Goal: Information Seeking & Learning: Learn about a topic

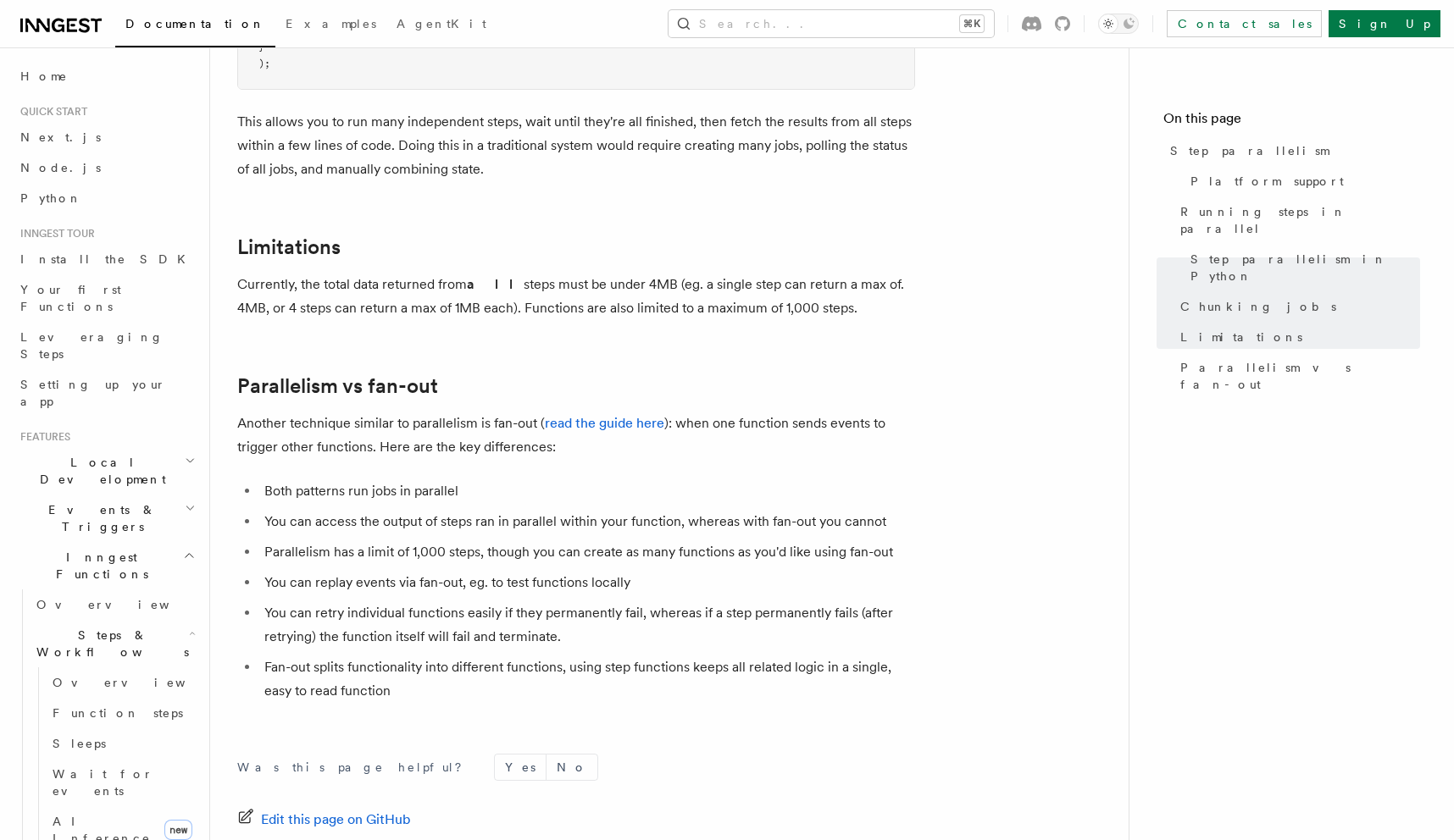
scroll to position [2989, 0]
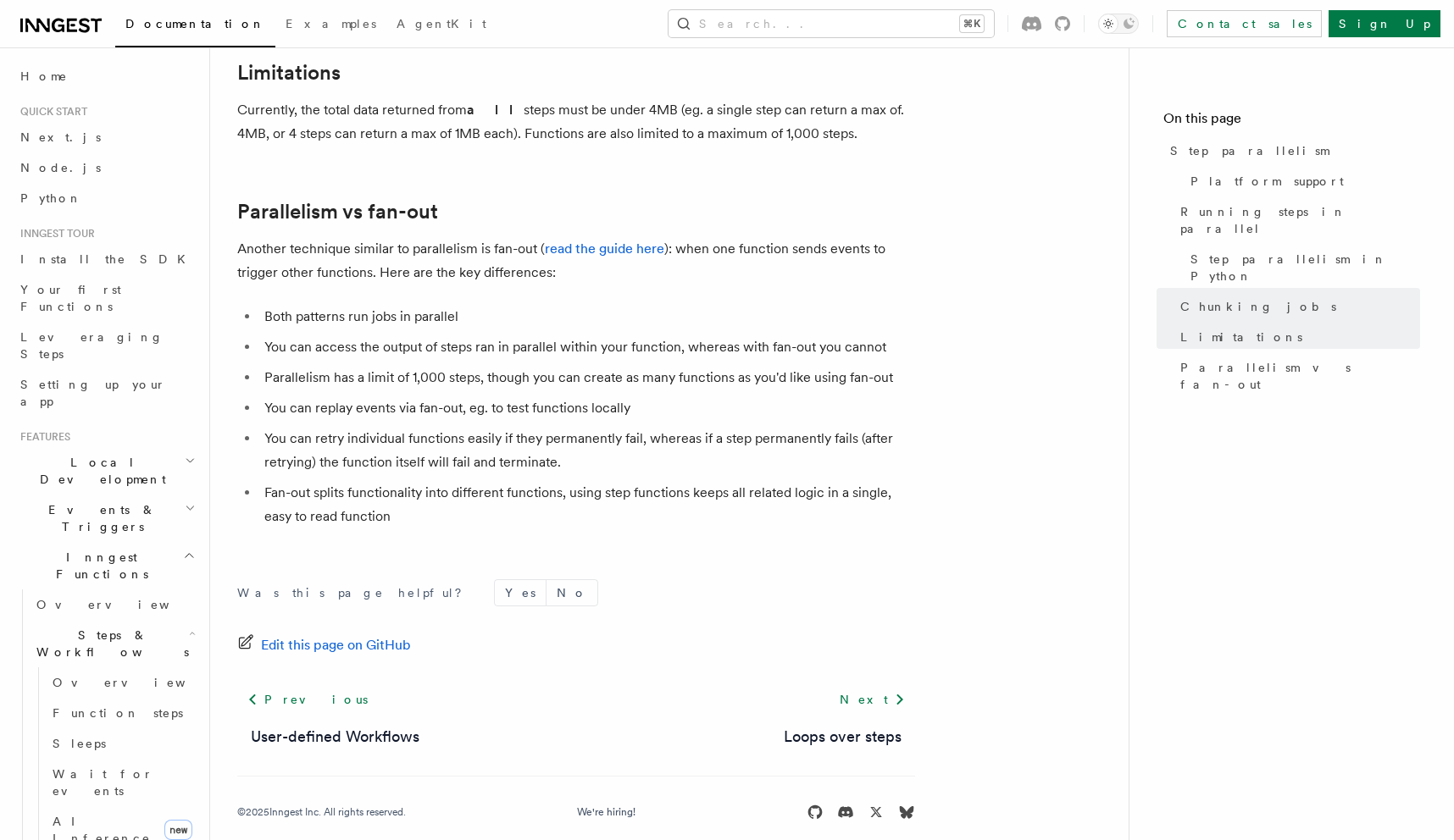
click at [430, 446] on li "You can retry individual functions easily if they permanently fail, whereas if …" at bounding box center [587, 450] width 656 height 48
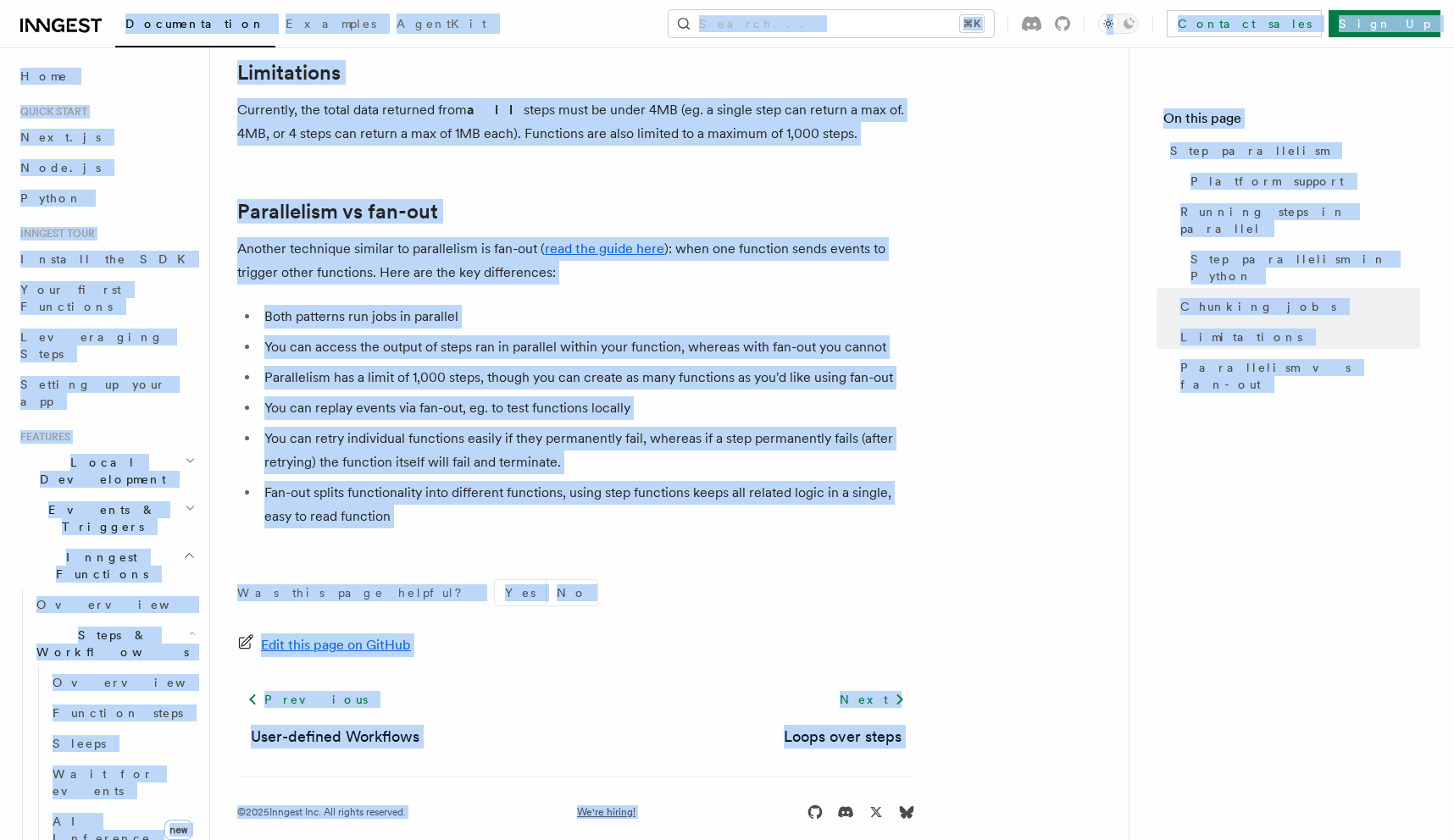
copy div "Loremipsumdol Sitametc AdipiSci Elitse... ⌘D Eiusmod tempo Inci Ut Labore... Et…"
click at [782, 487] on li "Fan-out splits functionality into different functions, using step functions kee…" at bounding box center [587, 505] width 656 height 48
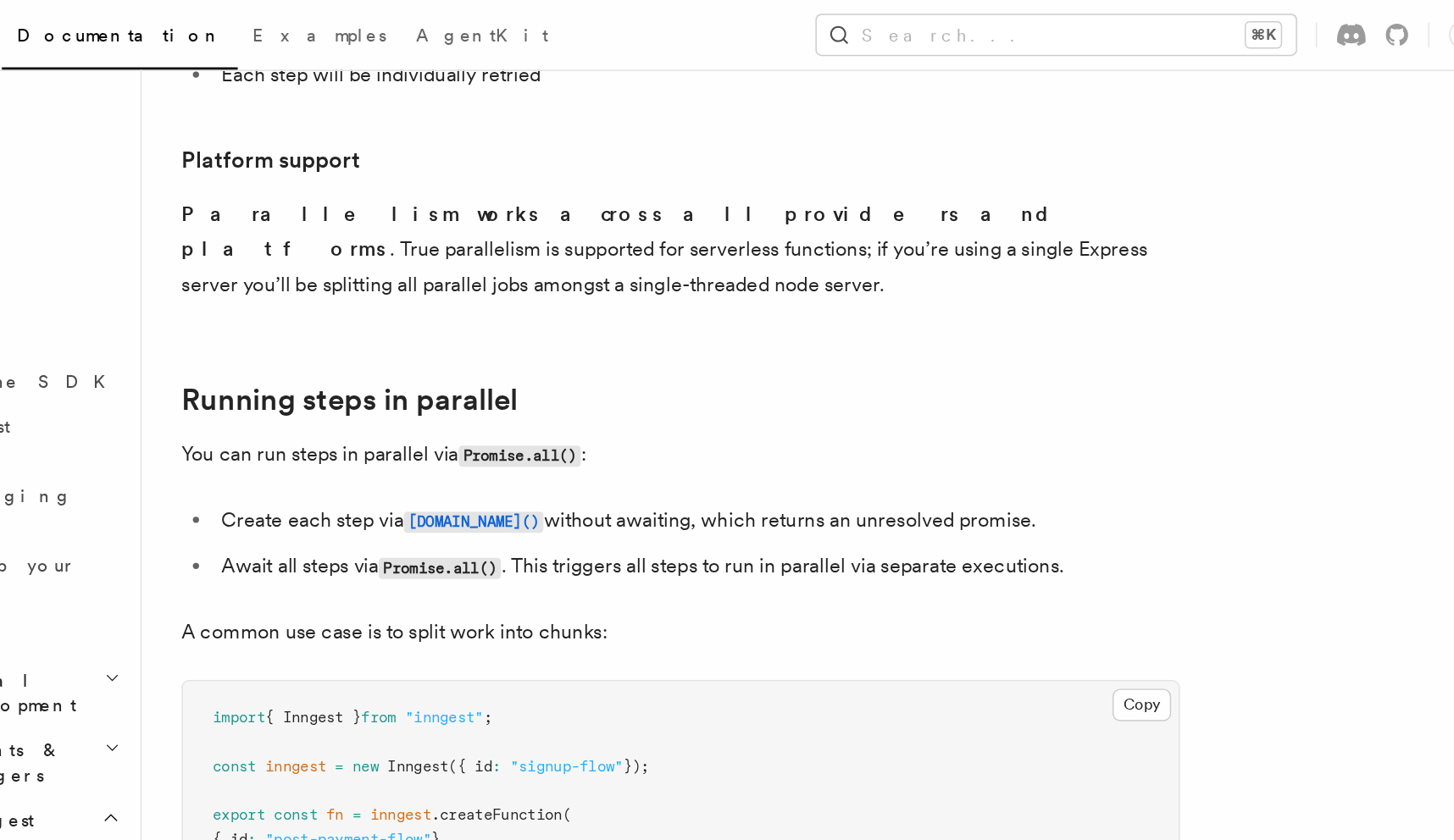
scroll to position [972, 0]
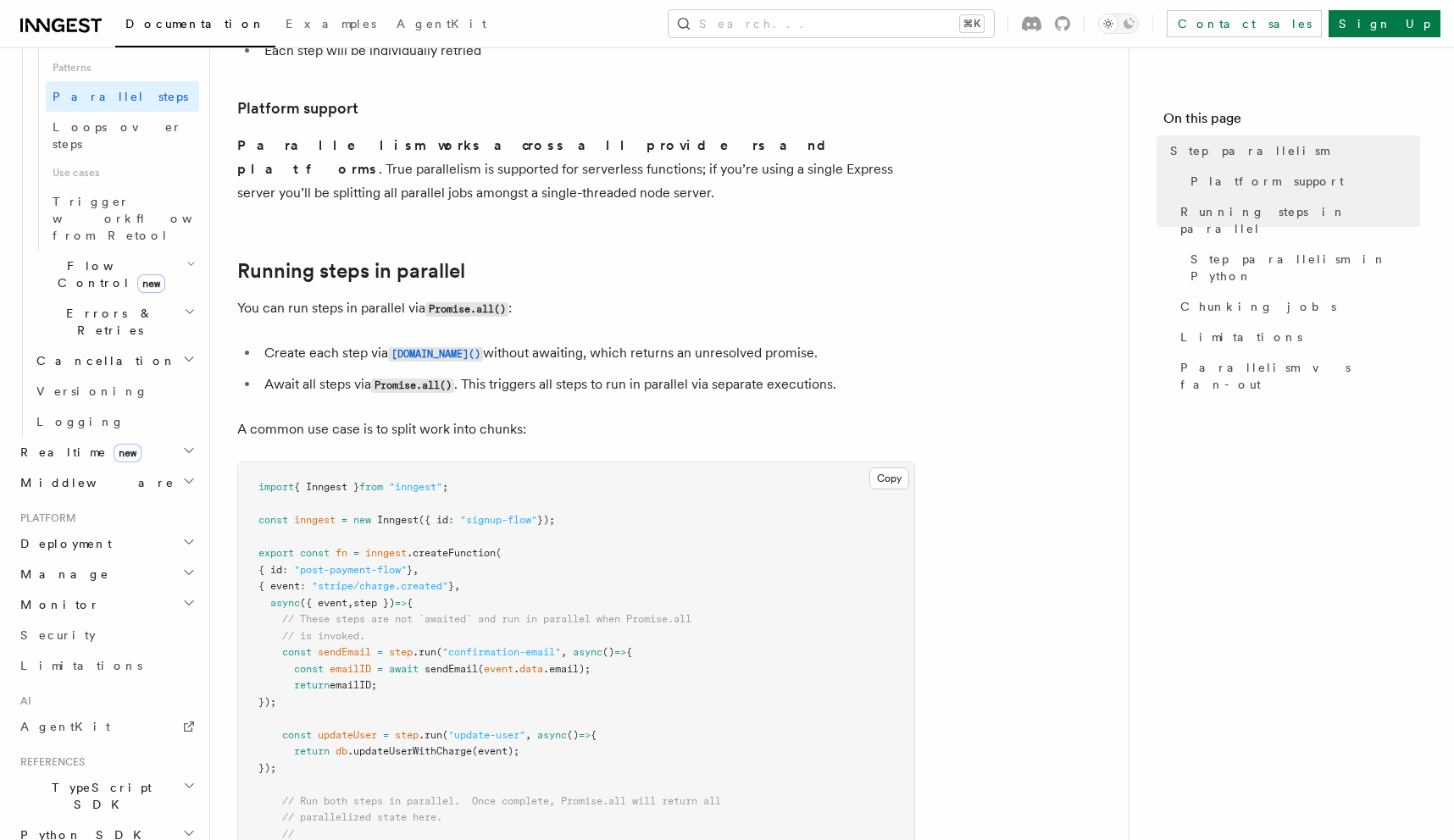
click at [588, 545] on pre "import { Inngest } from "inngest" ; const inngest = new Inngest ({ id : "signup…" at bounding box center [576, 719] width 676 height 513
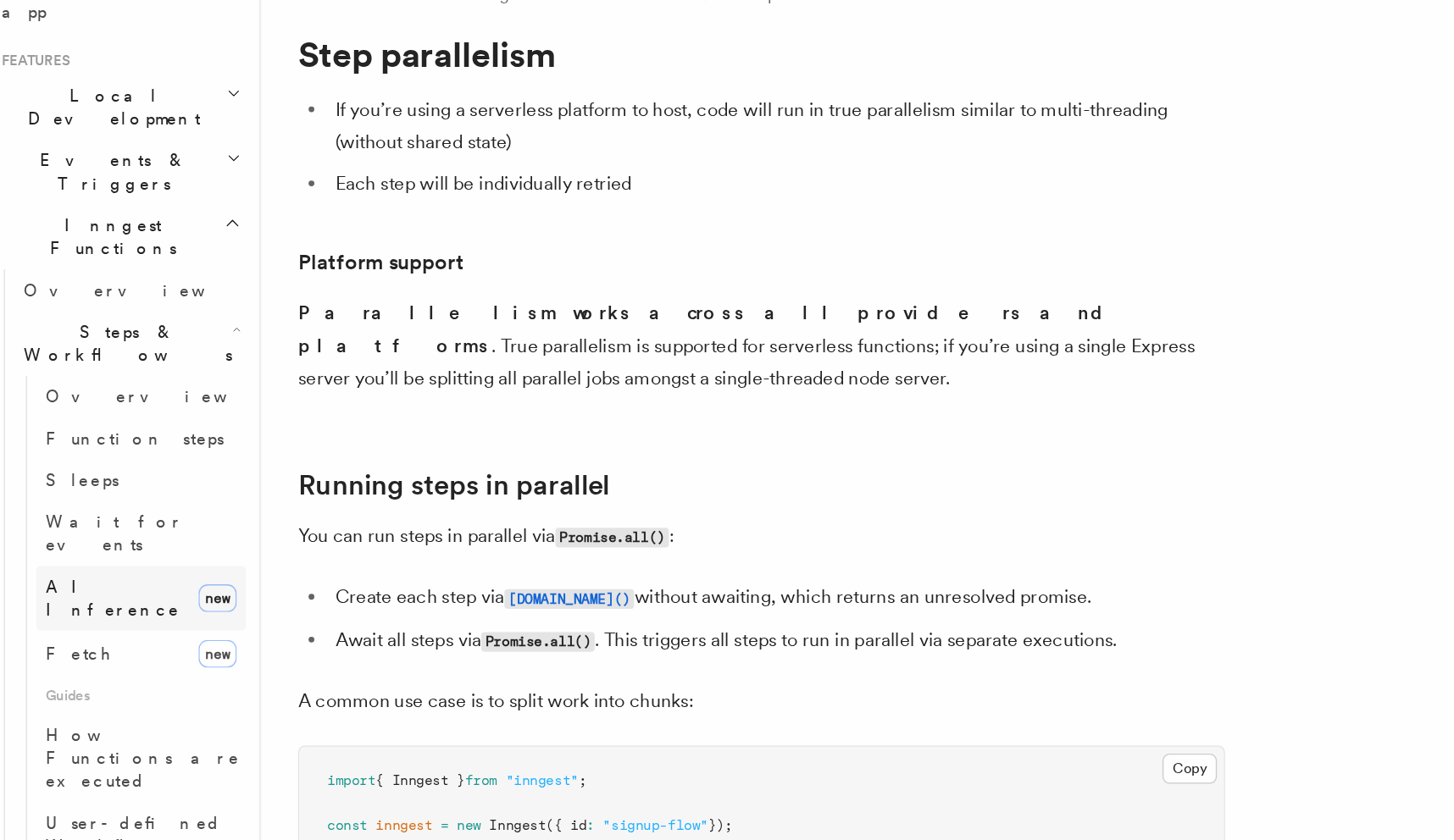
scroll to position [274, 0]
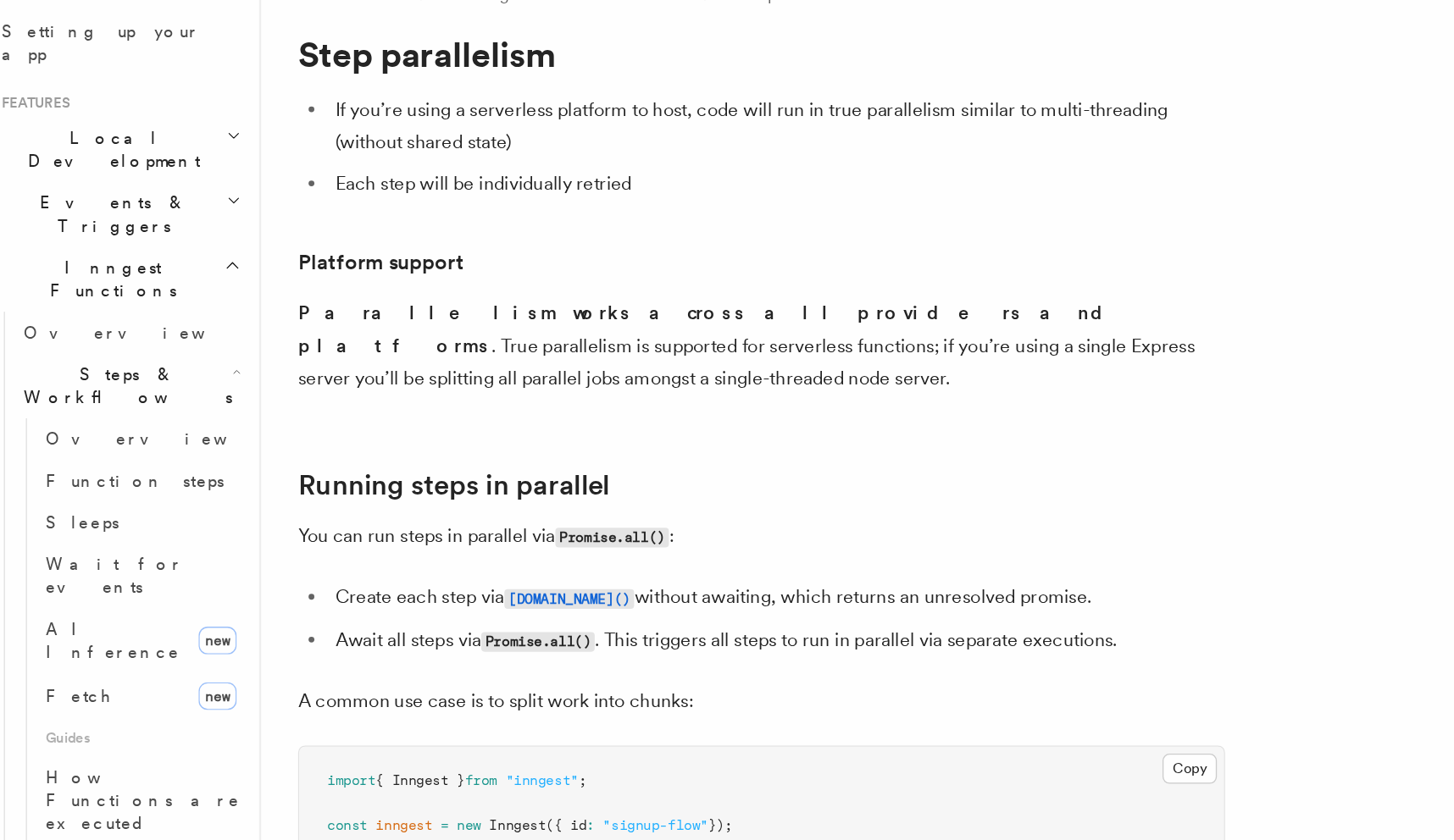
click at [160, 346] on h2 "Steps & Workflows" at bounding box center [114, 369] width 170 height 48
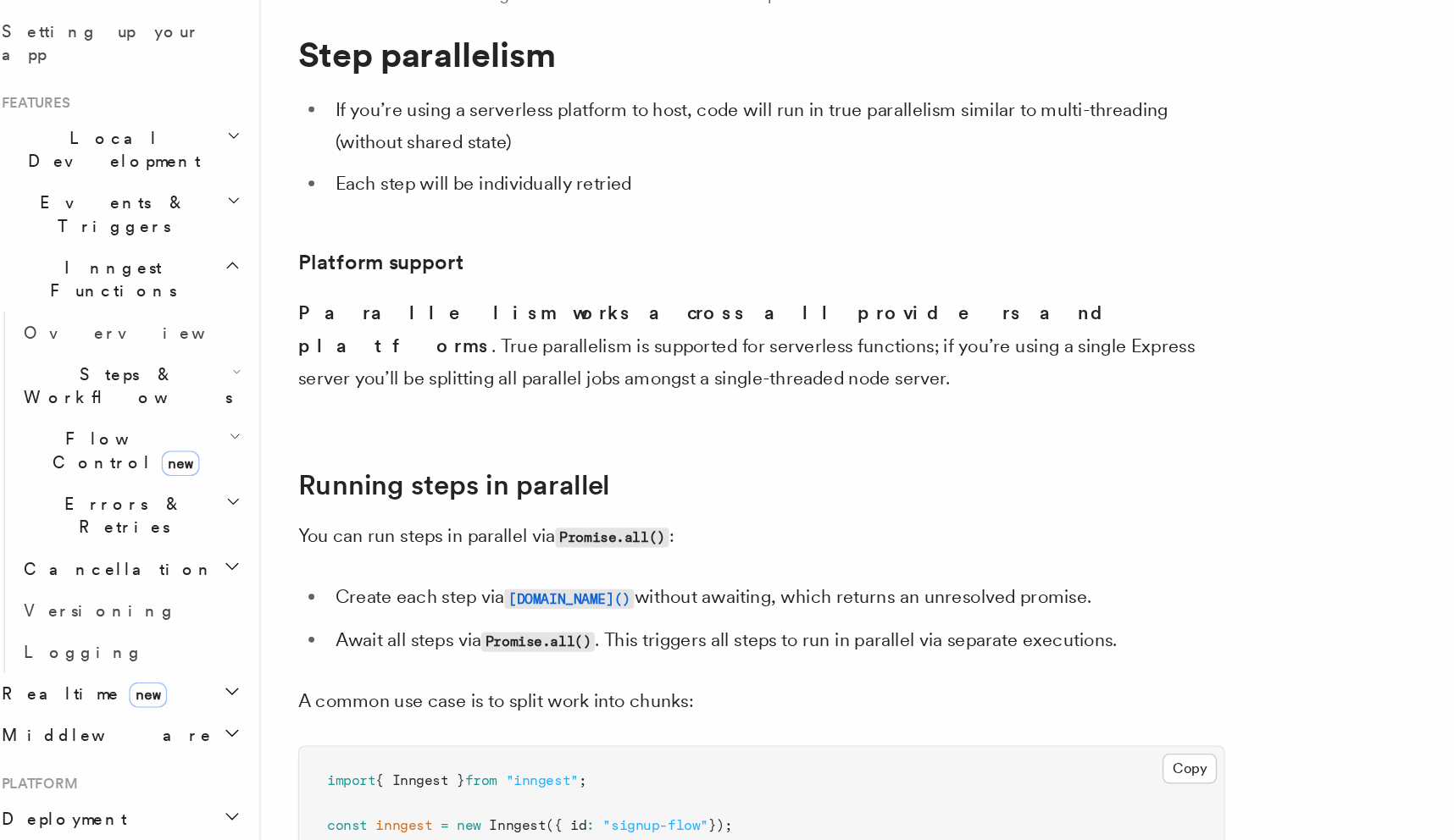
click at [156, 393] on h2 "Flow Control new" at bounding box center [114, 417] width 170 height 48
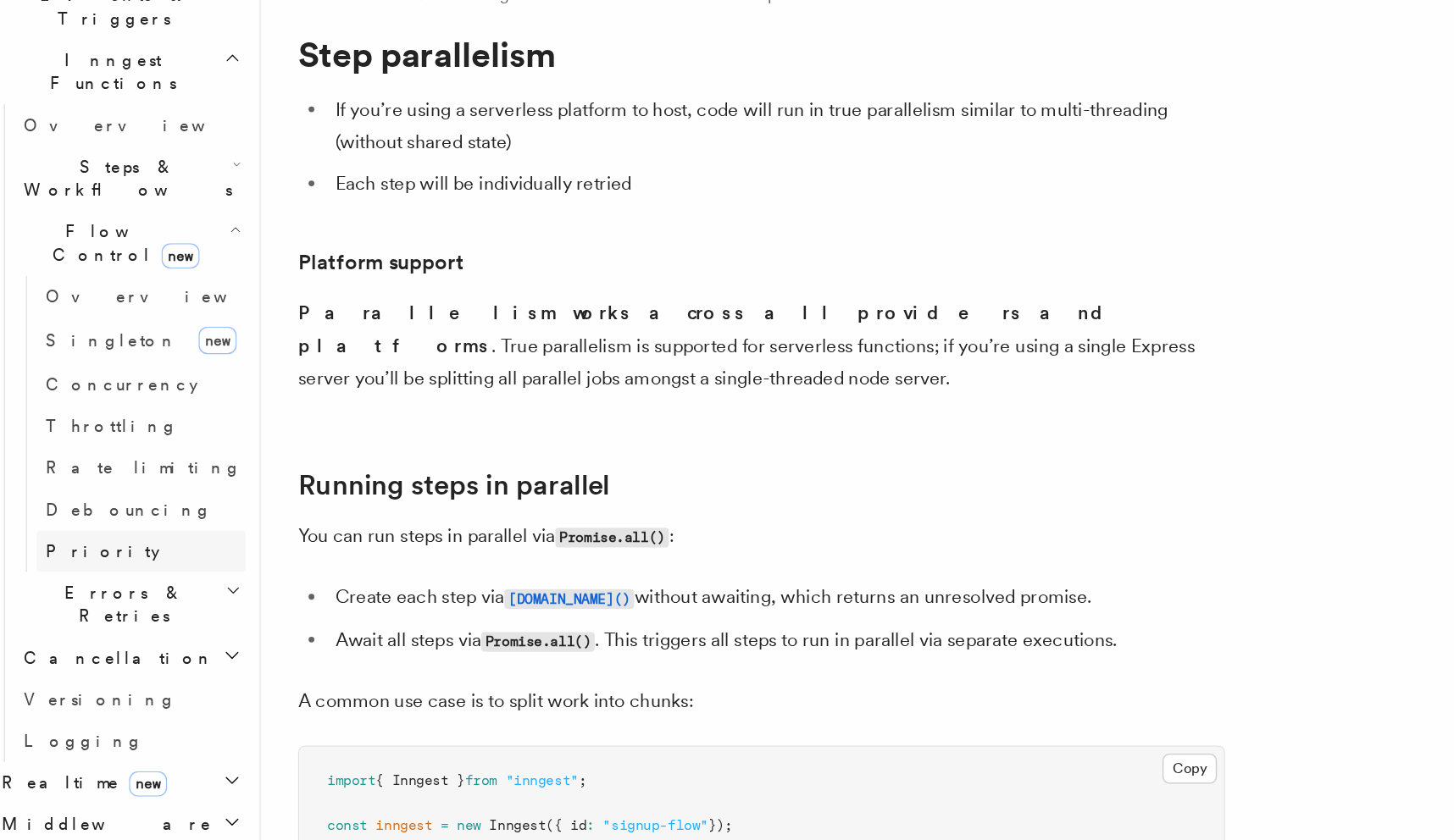
scroll to position [364, 0]
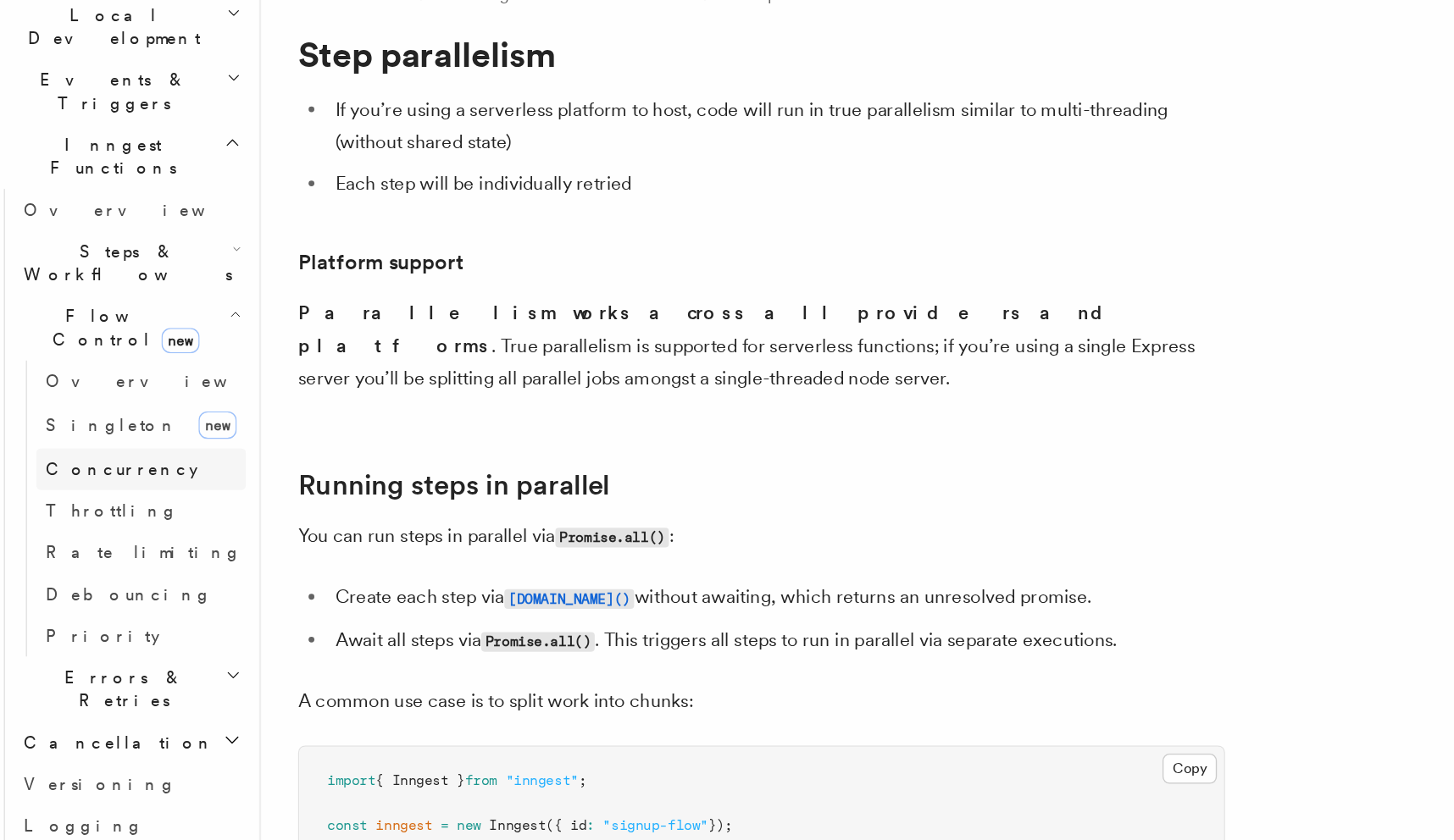
click at [165, 415] on link "Concurrency" at bounding box center [123, 430] width 154 height 31
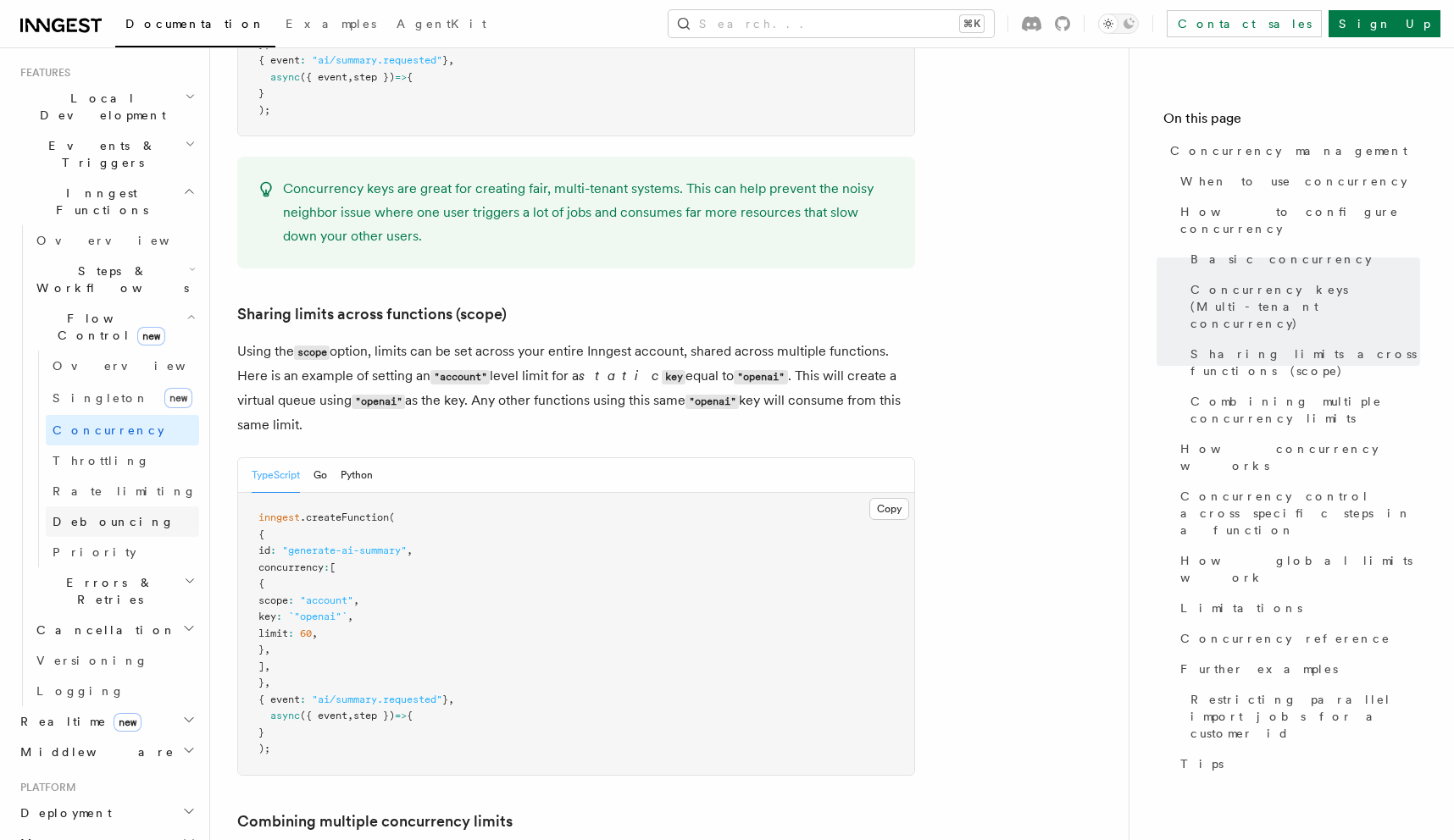
scroll to position [167, 0]
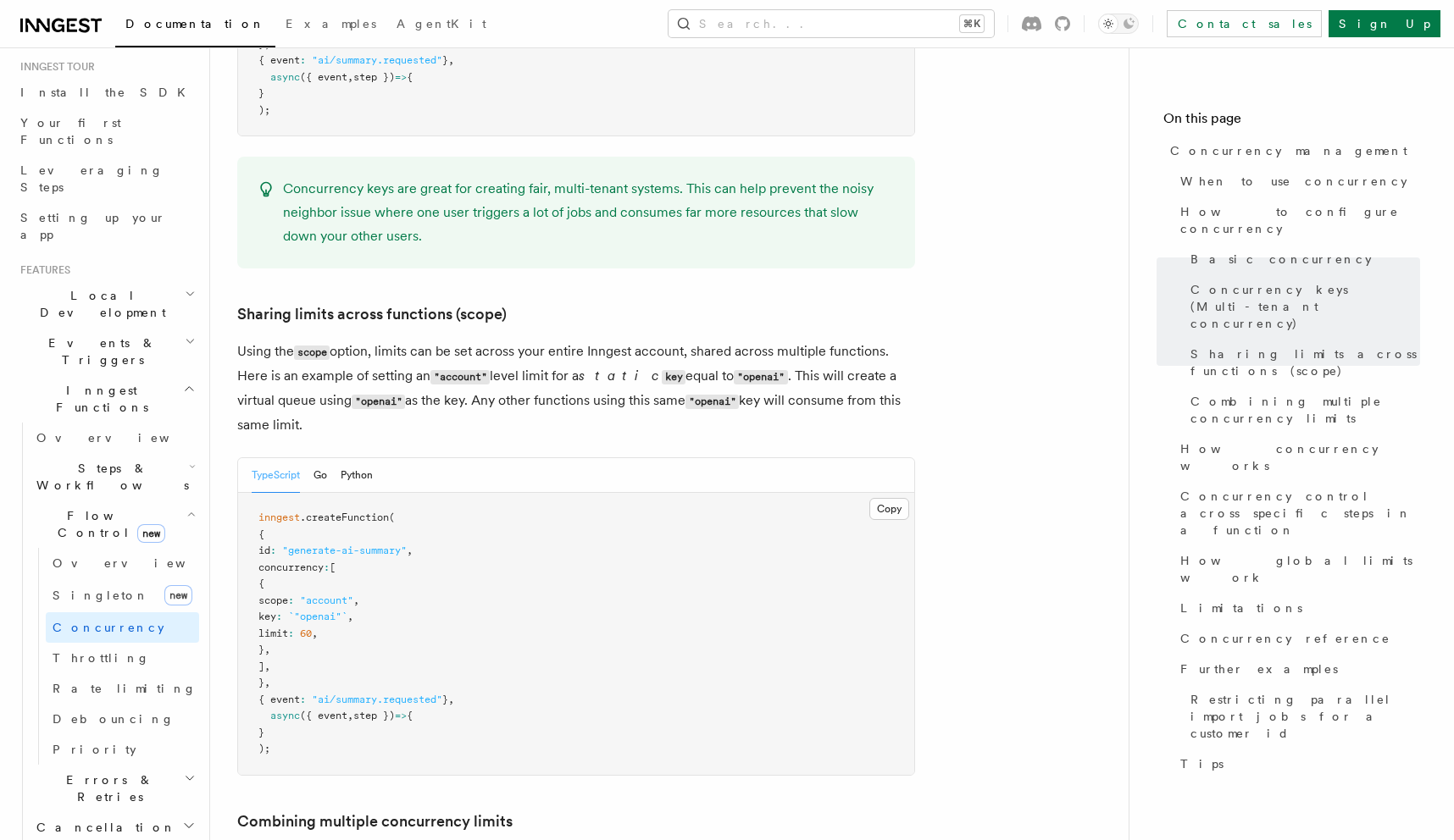
click at [170, 453] on h2 "Steps & Workflows" at bounding box center [114, 477] width 170 height 48
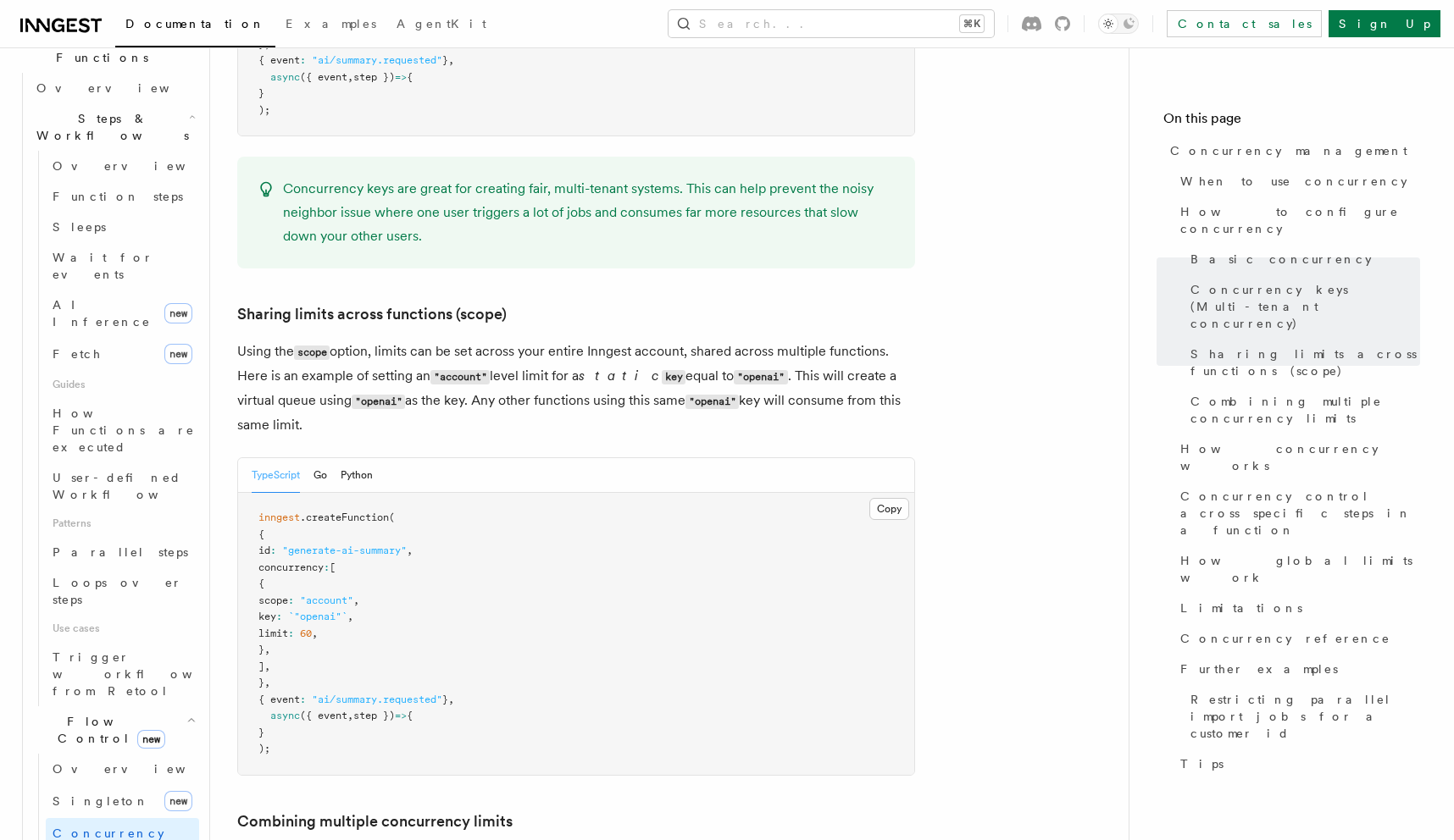
scroll to position [518, 0]
click at [150, 536] on link "Parallel steps" at bounding box center [123, 551] width 154 height 31
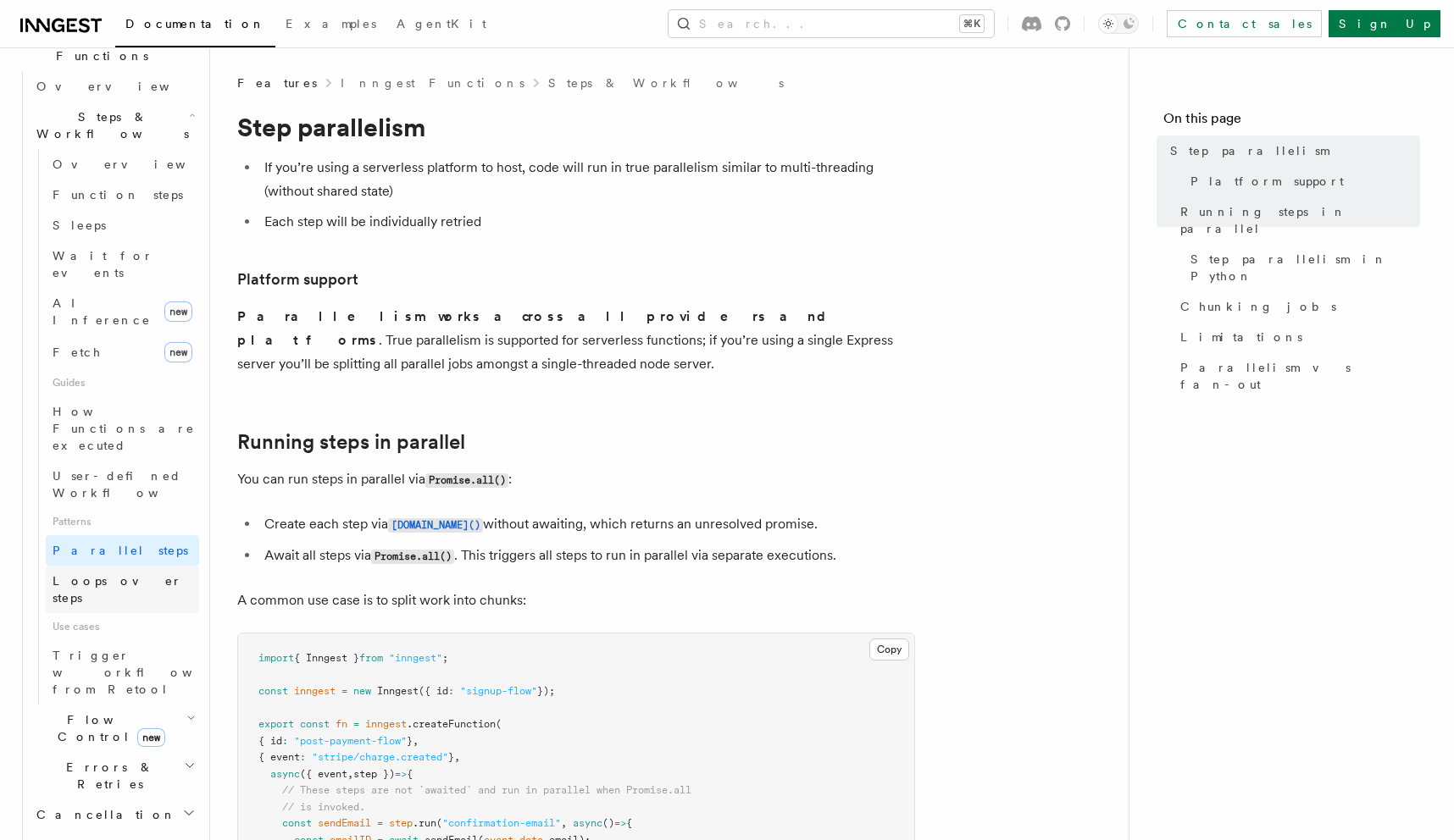
click at [129, 574] on span "Loops over steps" at bounding box center [117, 589] width 129 height 31
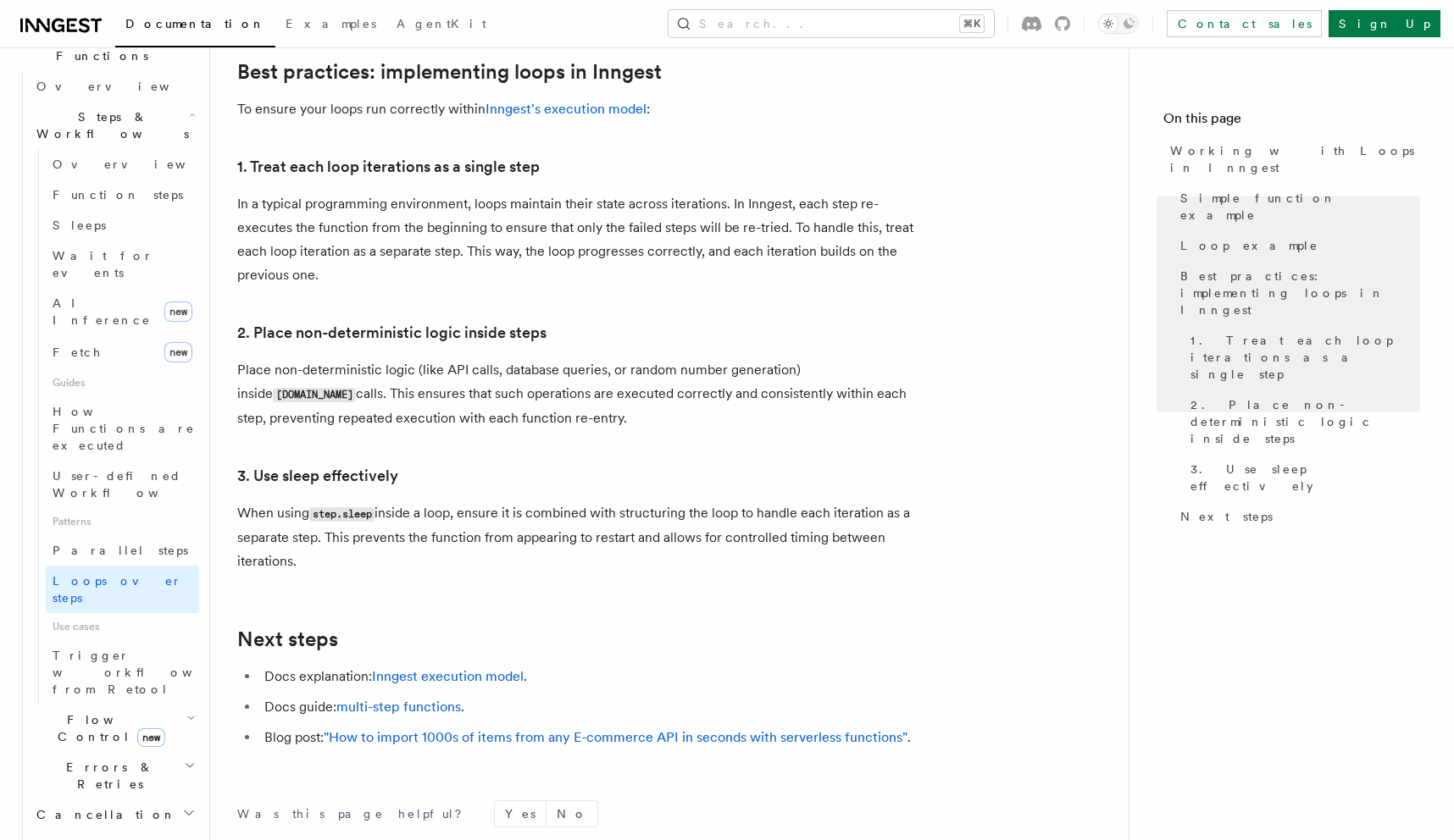
scroll to position [2692, 0]
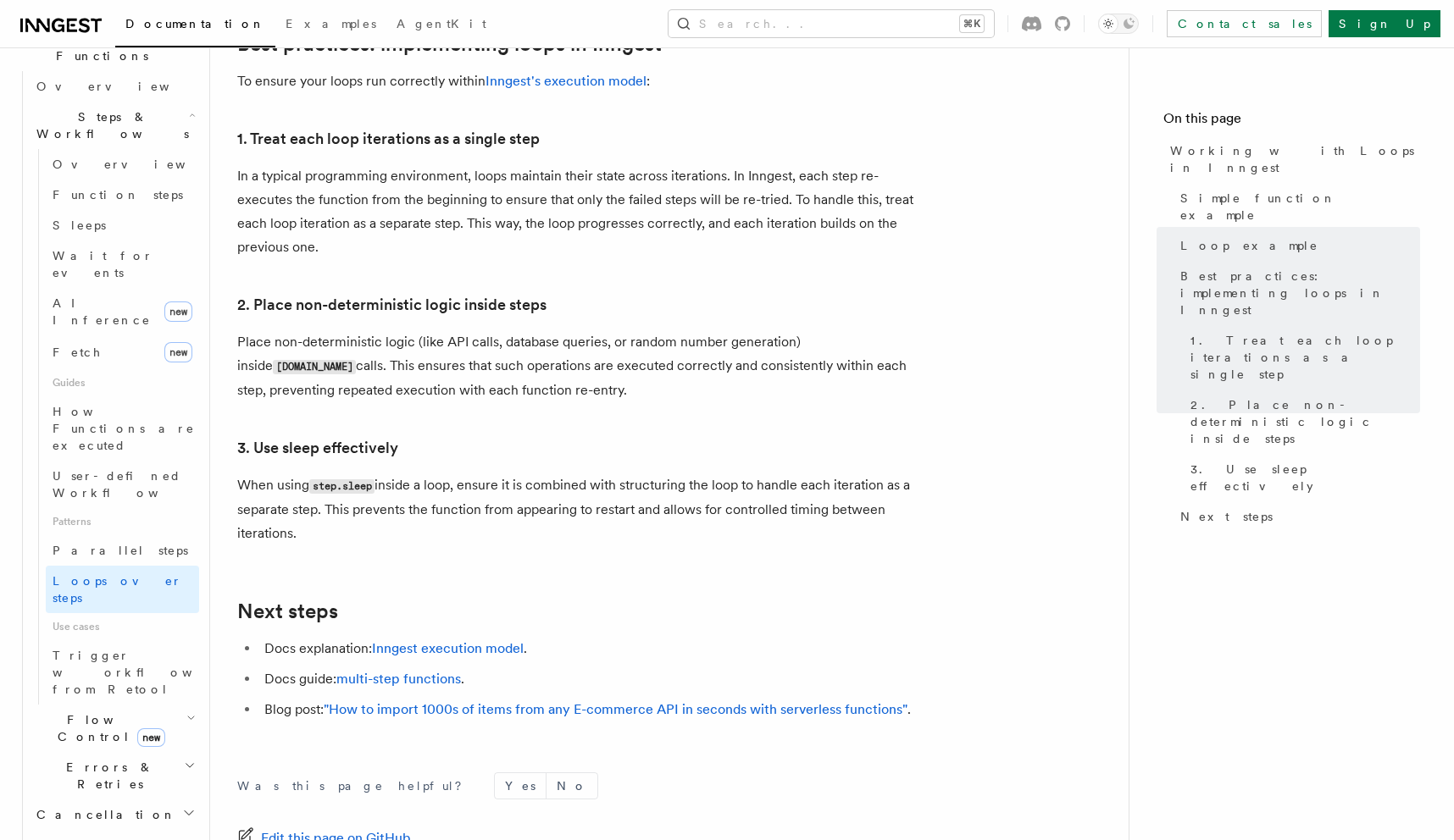
click at [625, 436] on h3 "3. Use sleep effectively" at bounding box center [575, 448] width 677 height 23
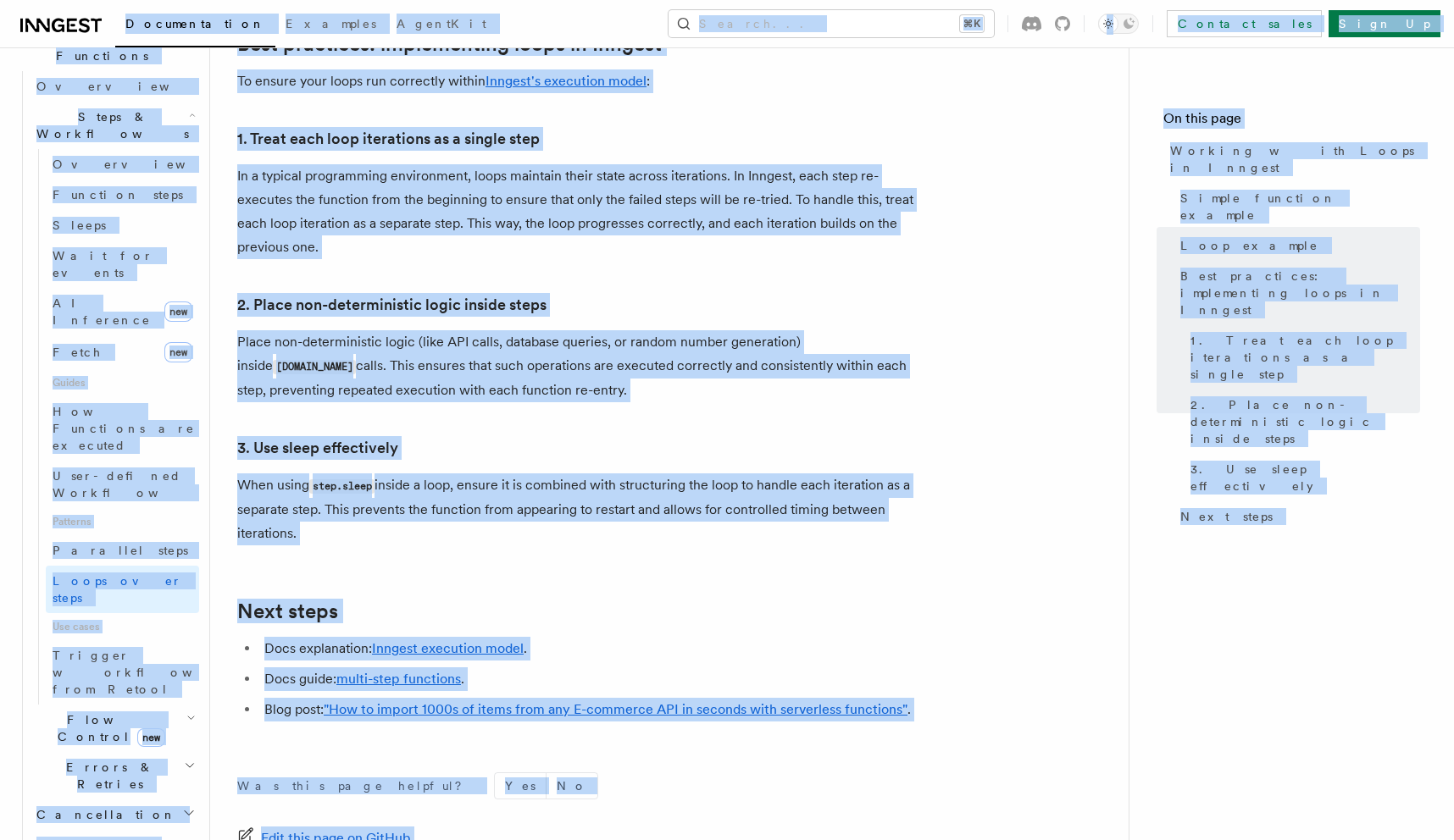
copy body "Loremipsumdol Sitametc AdipiSci Elitse... ⌘D Eiusmod tempo Inci Ut Labore... Et…"
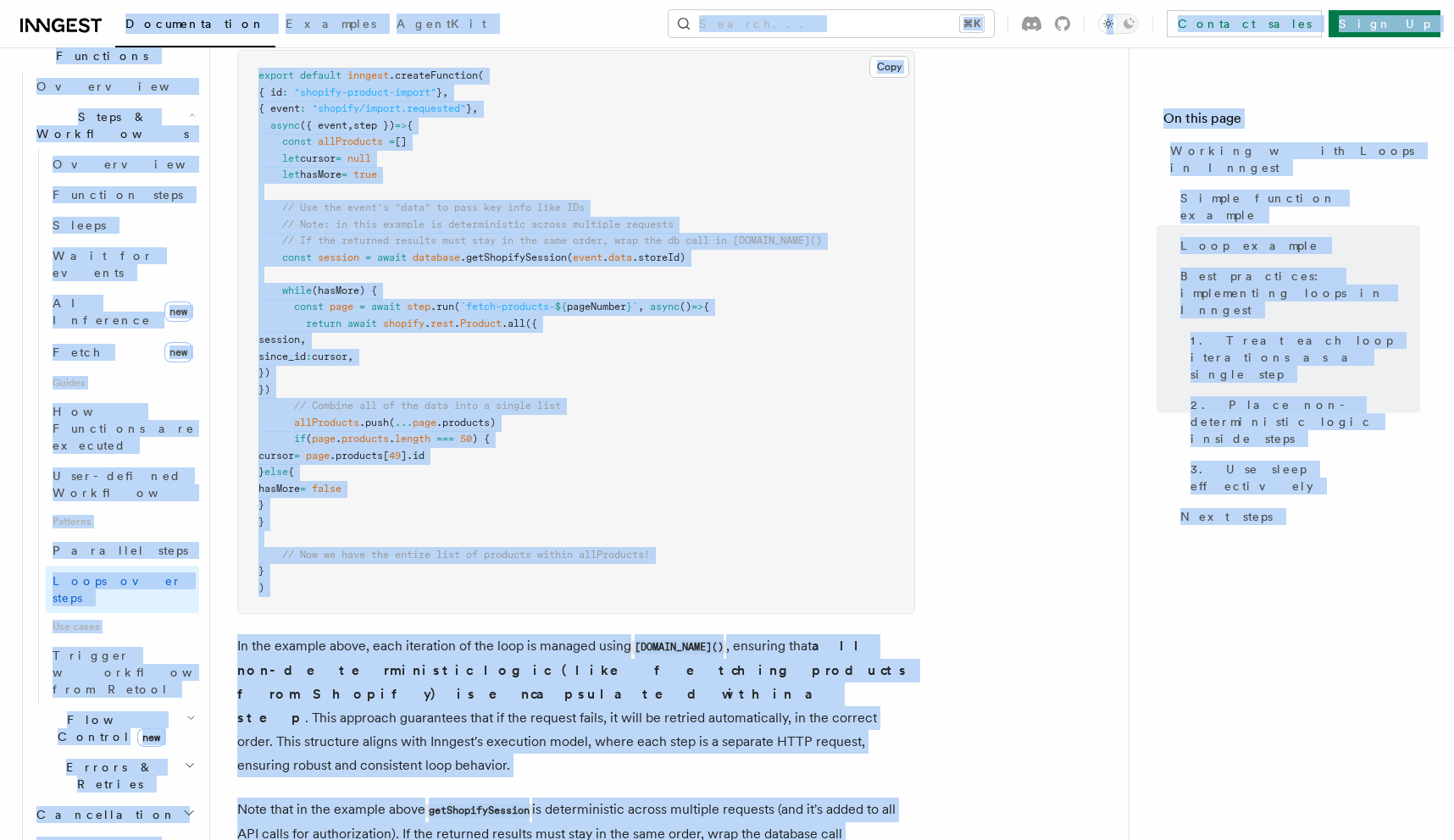
scroll to position [1392, 0]
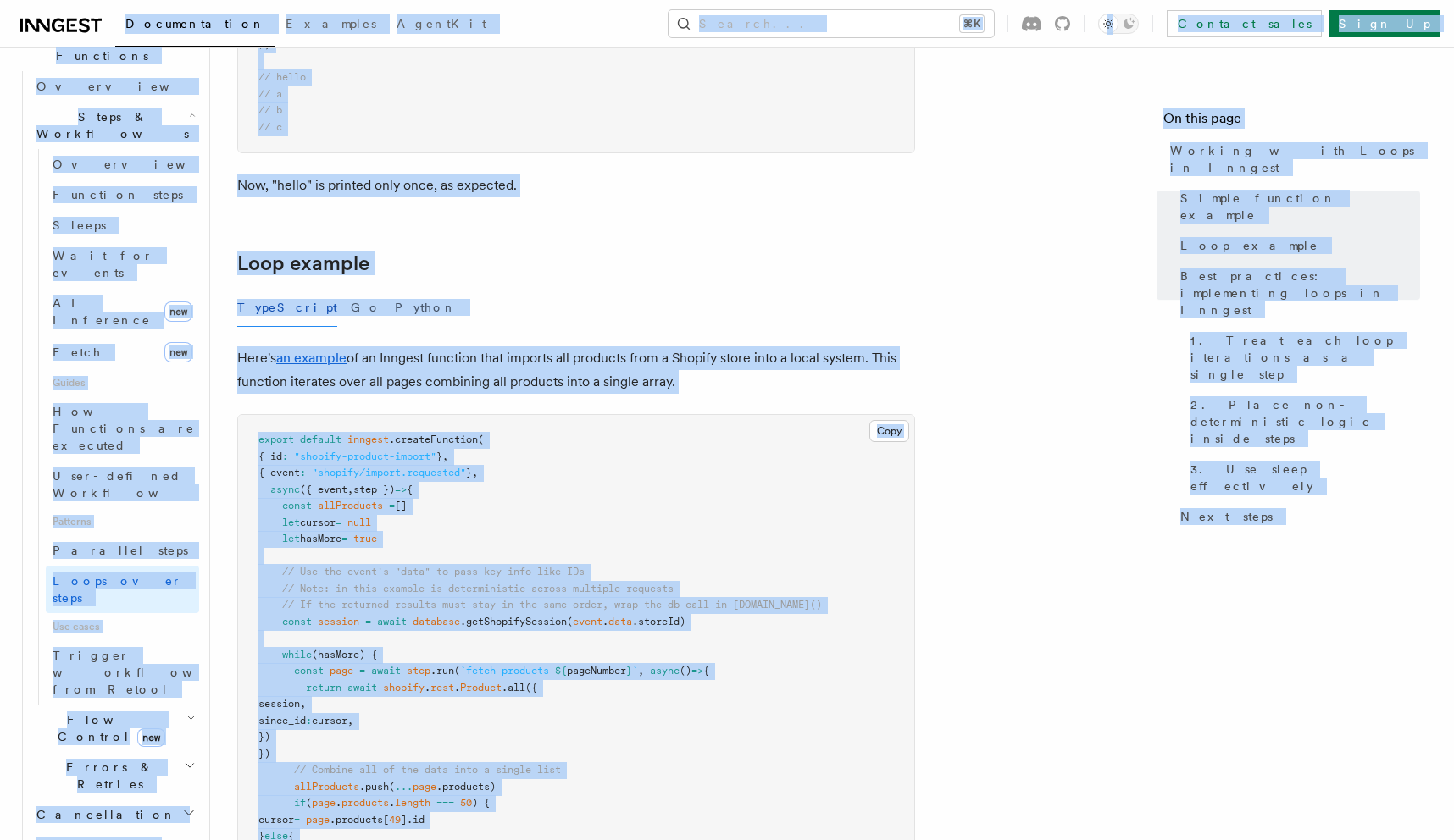
click at [717, 403] on article "Features Inngest Functions Steps & Workflows Working with Loops in Inngest In I…" at bounding box center [669, 519] width 864 height 3672
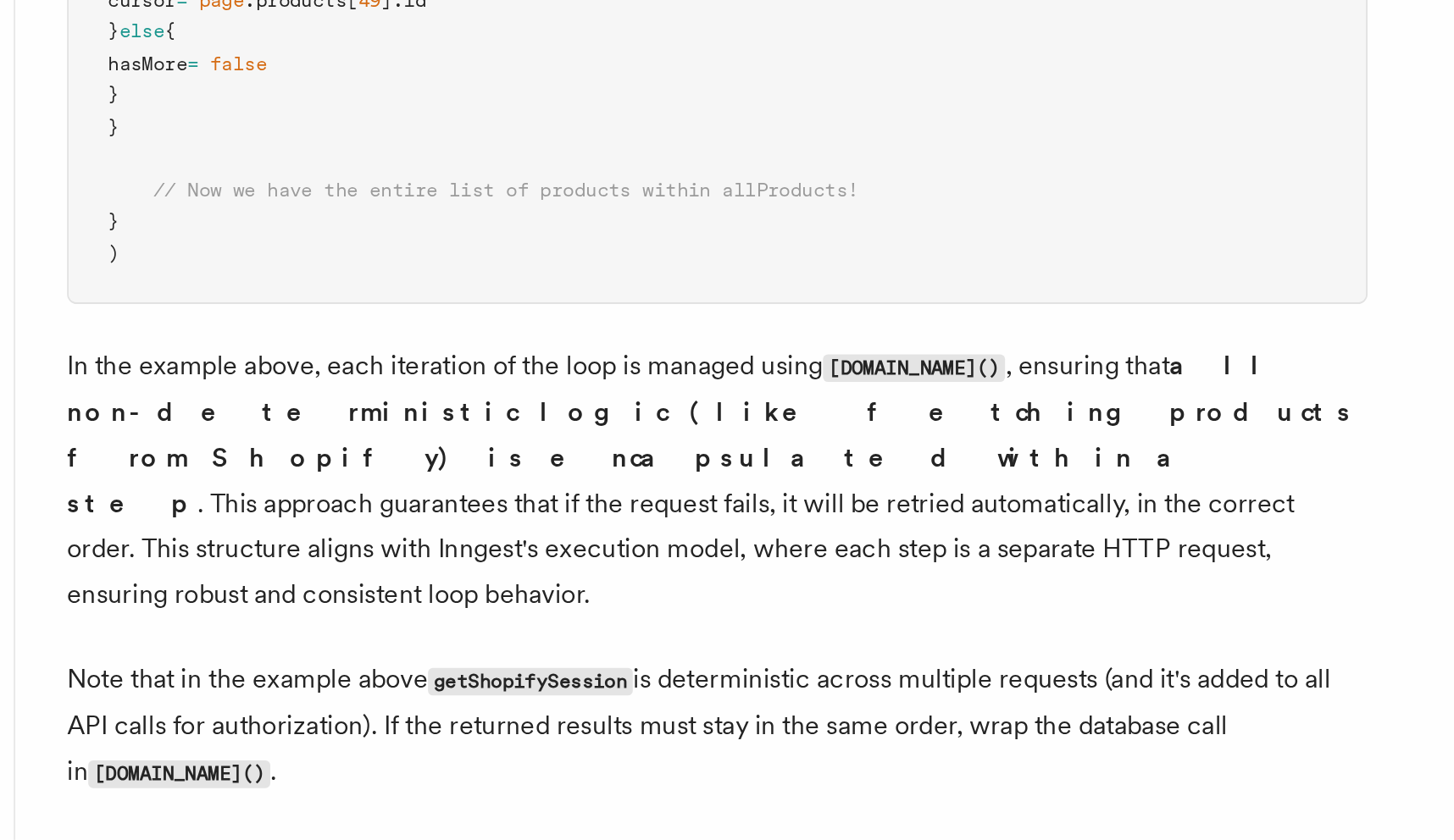
scroll to position [1845, 0]
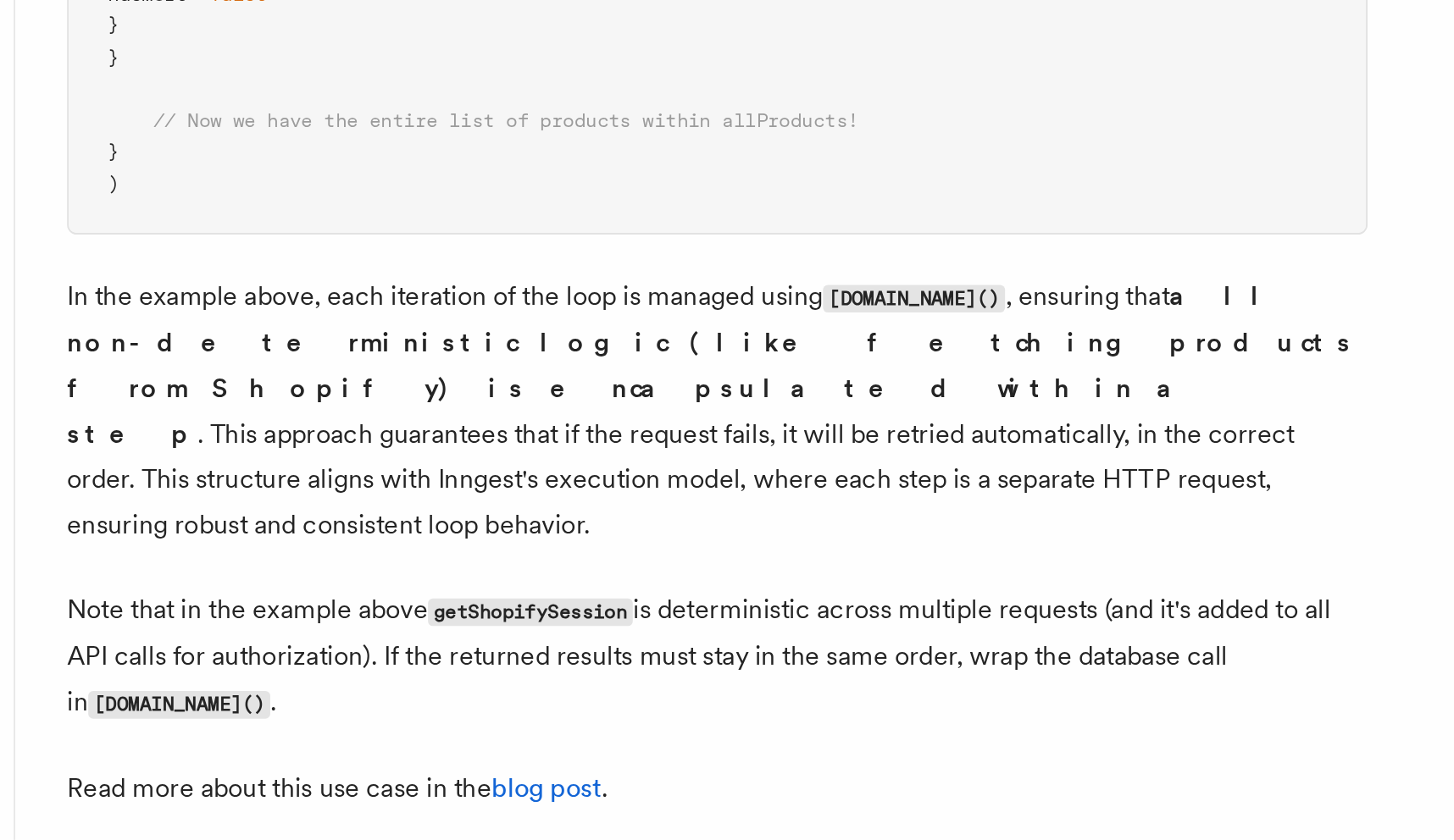
click at [448, 632] on p "In the example above, each iteration of the loop is managed using [DOMAIN_NAME]…" at bounding box center [575, 615] width 677 height 143
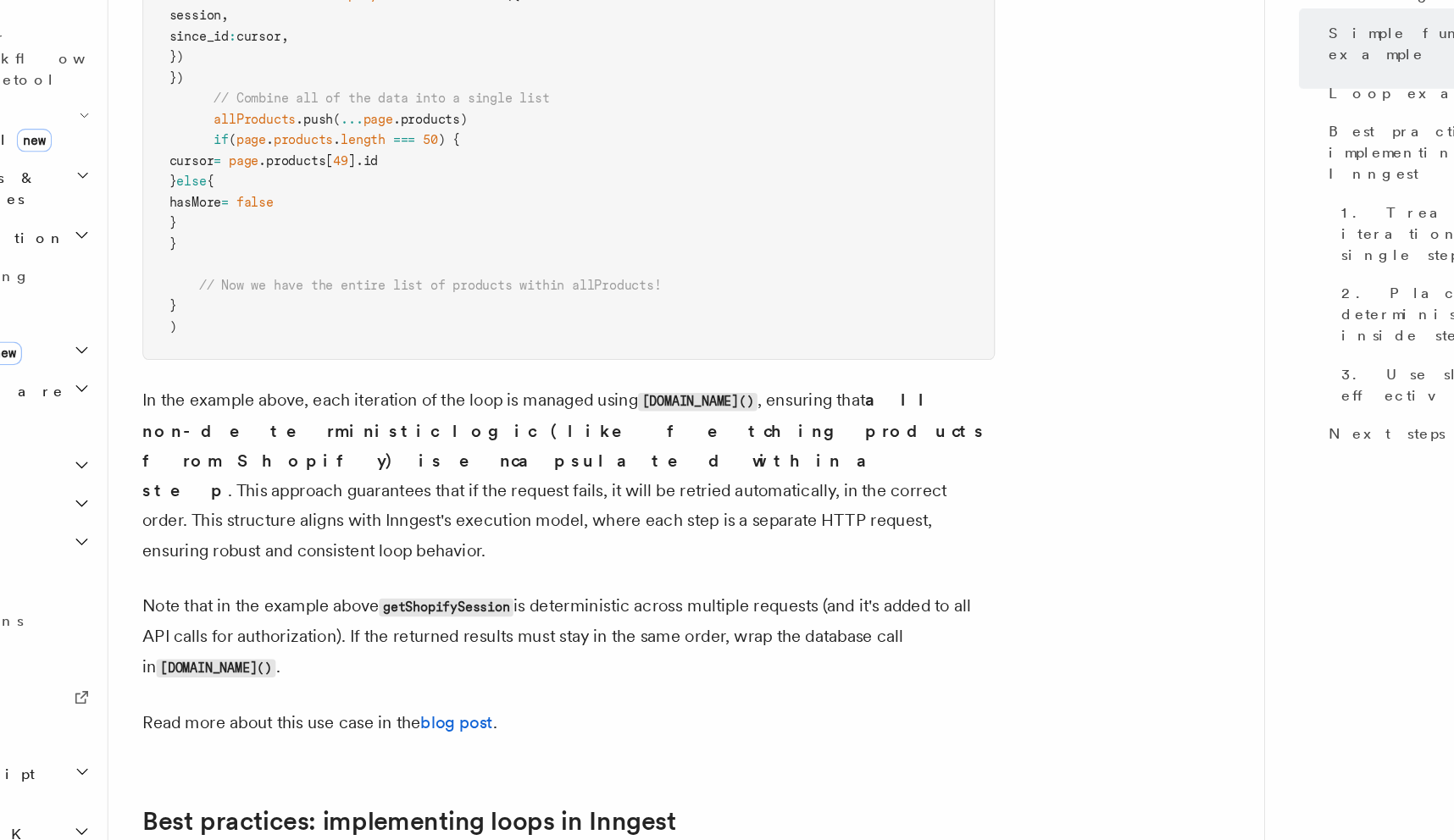
scroll to position [1980, 0]
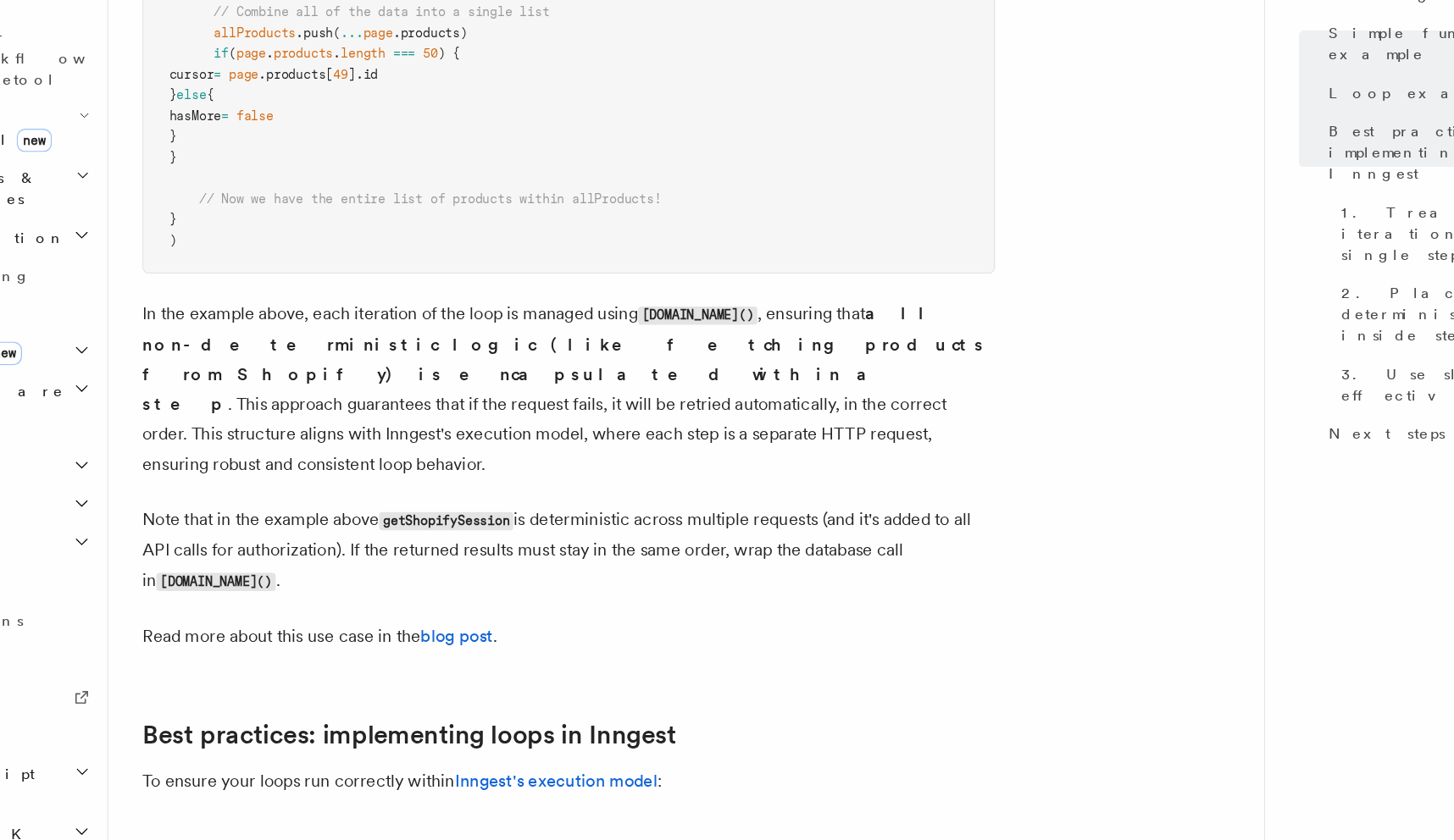
click at [435, 474] on p "In the example above, each iteration of the loop is managed using [DOMAIN_NAME]…" at bounding box center [575, 481] width 677 height 143
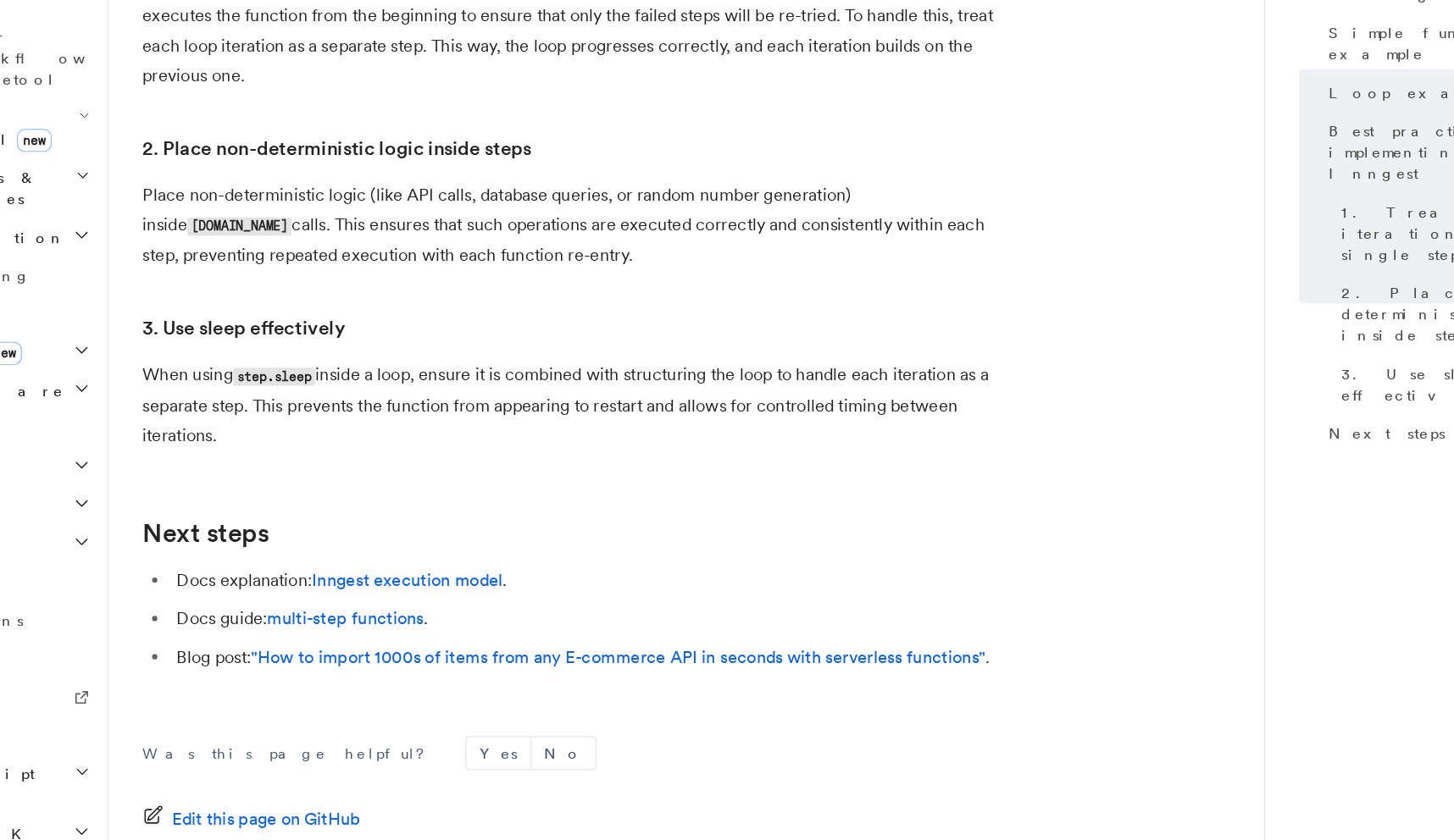
scroll to position [2708, 0]
